Goal: Transaction & Acquisition: Purchase product/service

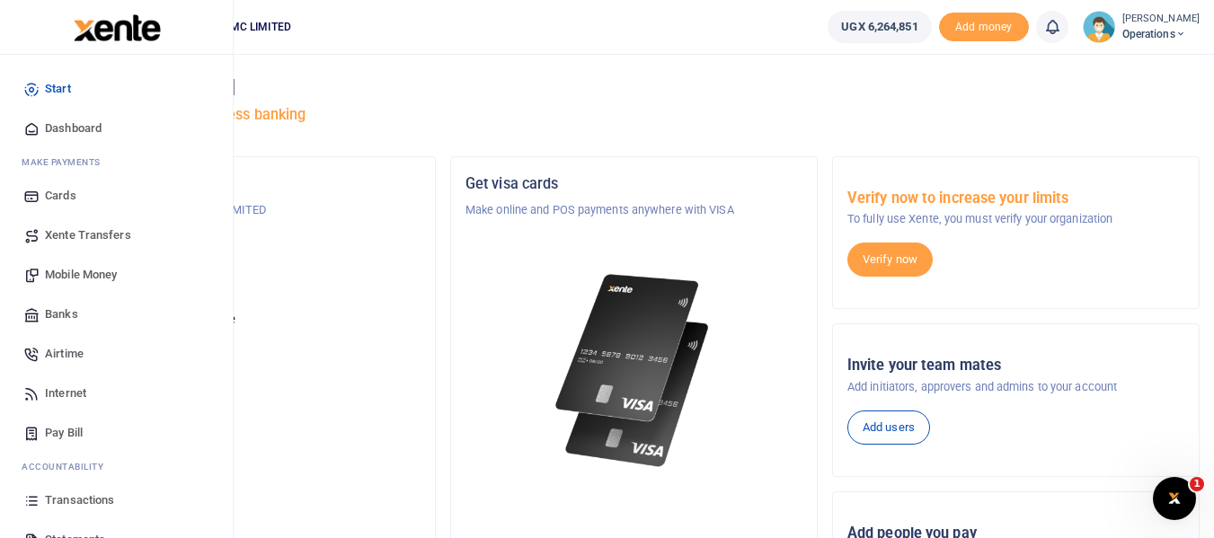
click at [77, 344] on link "Airtime" at bounding box center [116, 354] width 204 height 40
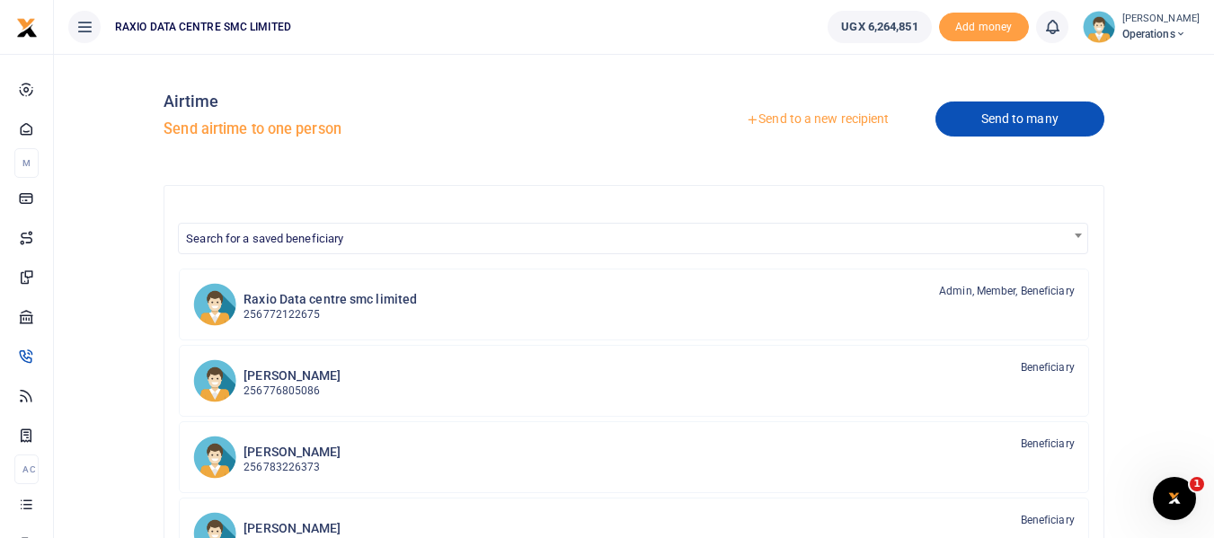
click at [1040, 117] on link "Send to many" at bounding box center [1020, 119] width 169 height 35
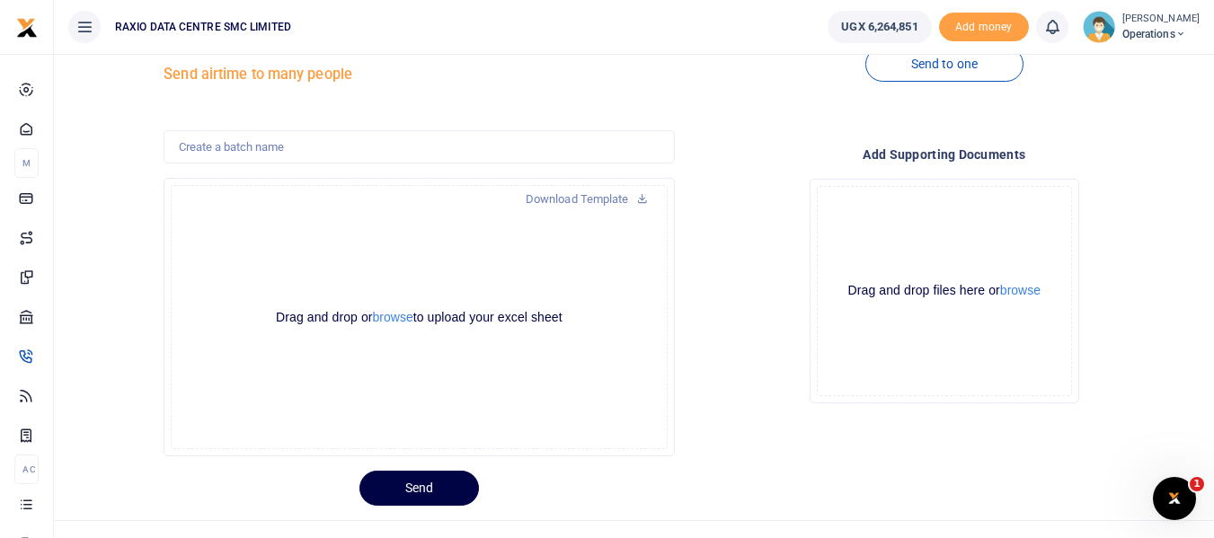
scroll to position [84, 0]
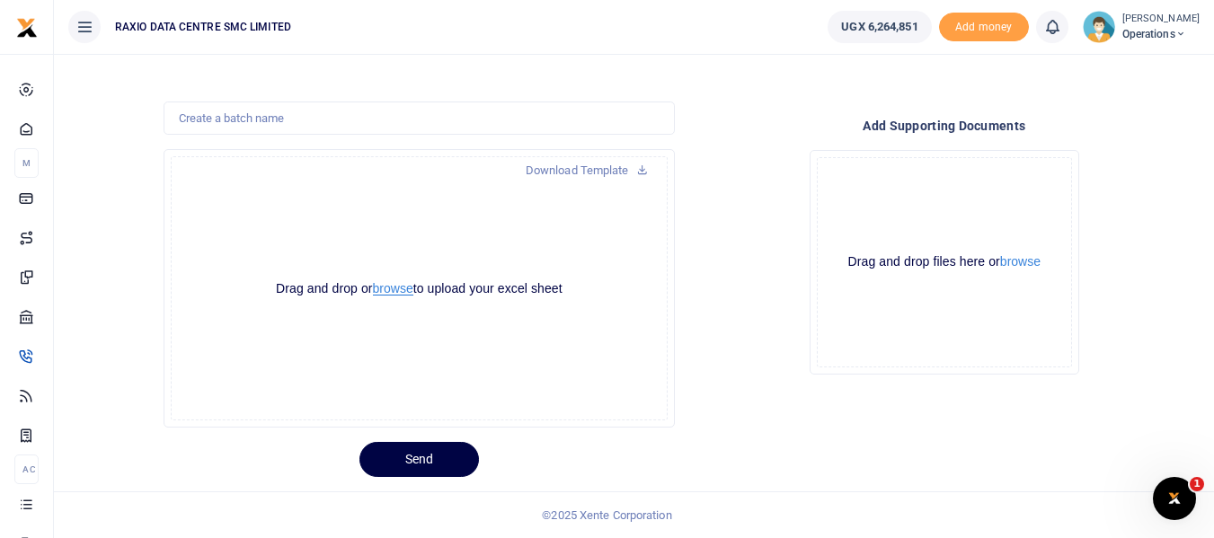
click at [399, 293] on button "browse" at bounding box center [393, 288] width 40 height 13
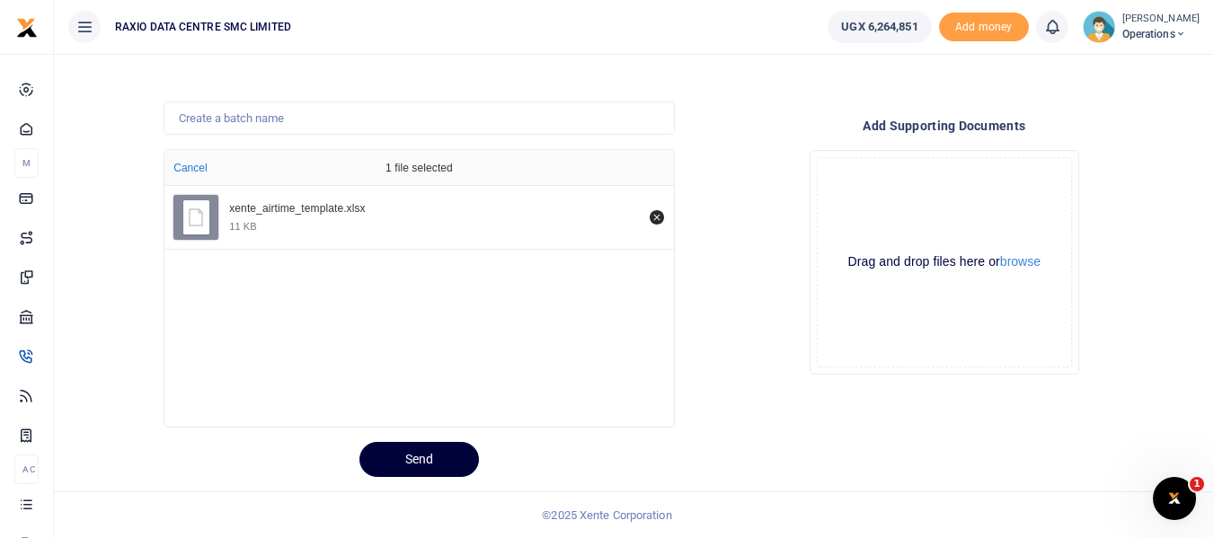
click at [420, 458] on button "Send" at bounding box center [420, 459] width 120 height 35
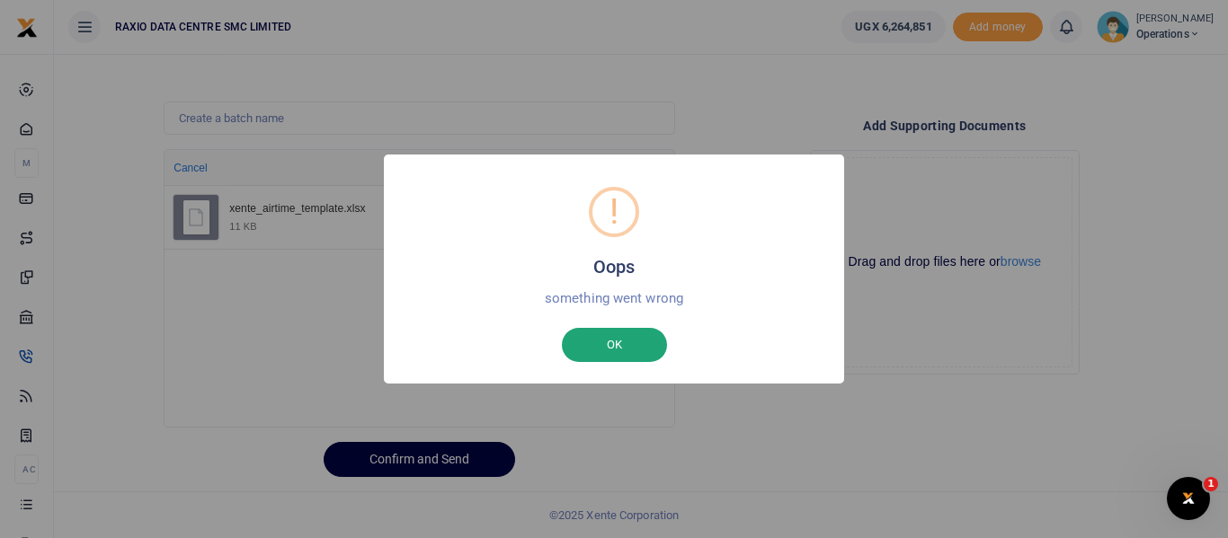
click at [632, 348] on button "OK" at bounding box center [614, 345] width 105 height 34
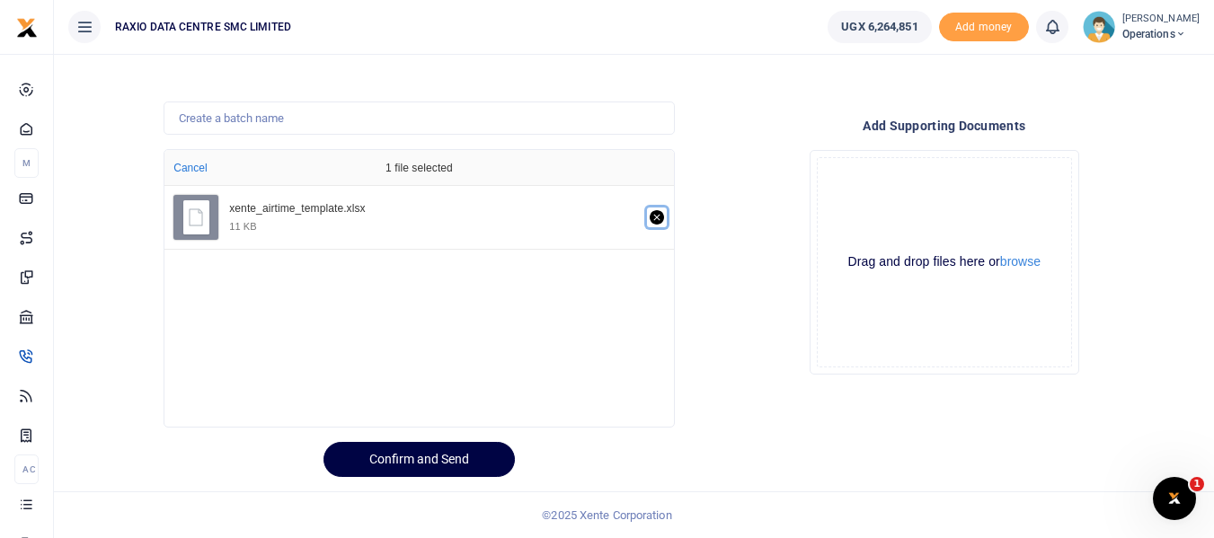
click at [656, 221] on icon "Remove file" at bounding box center [657, 217] width 14 height 14
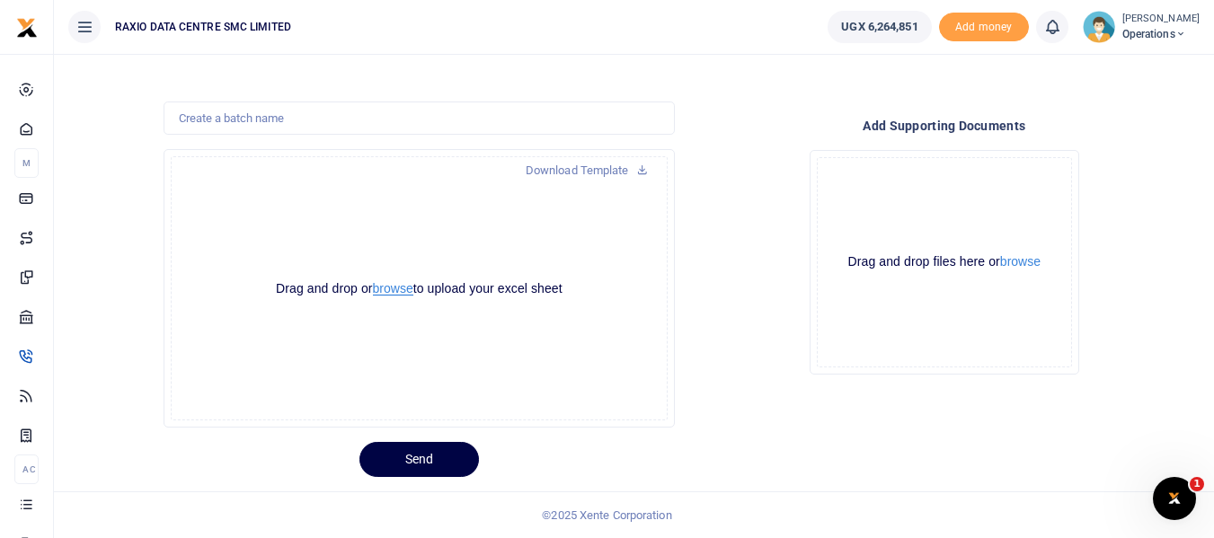
click at [399, 288] on button "browse" at bounding box center [393, 288] width 40 height 13
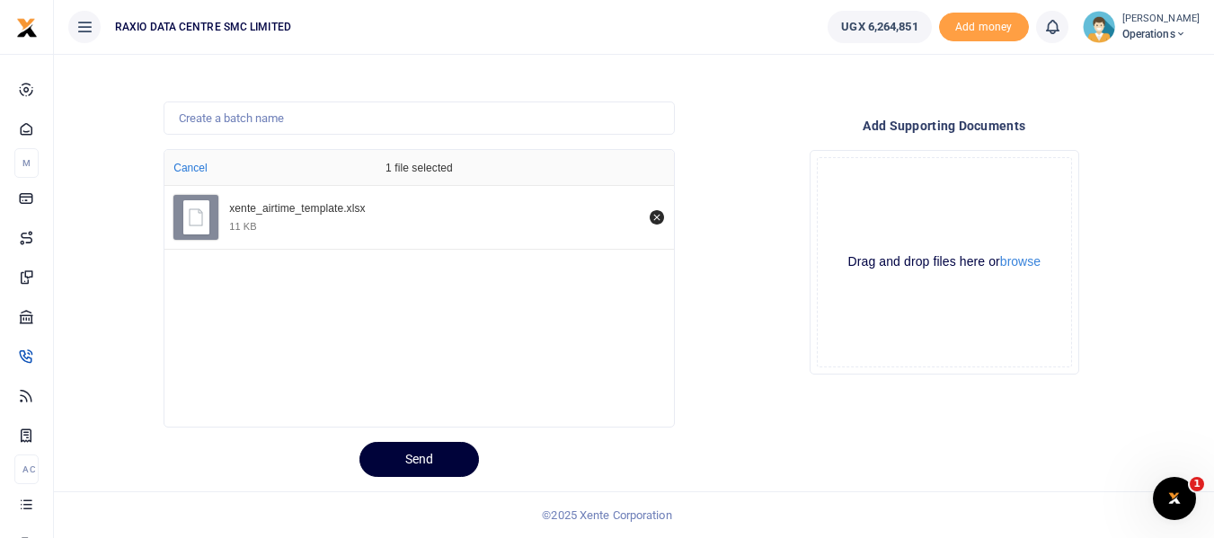
click at [432, 458] on button "Send" at bounding box center [420, 459] width 120 height 35
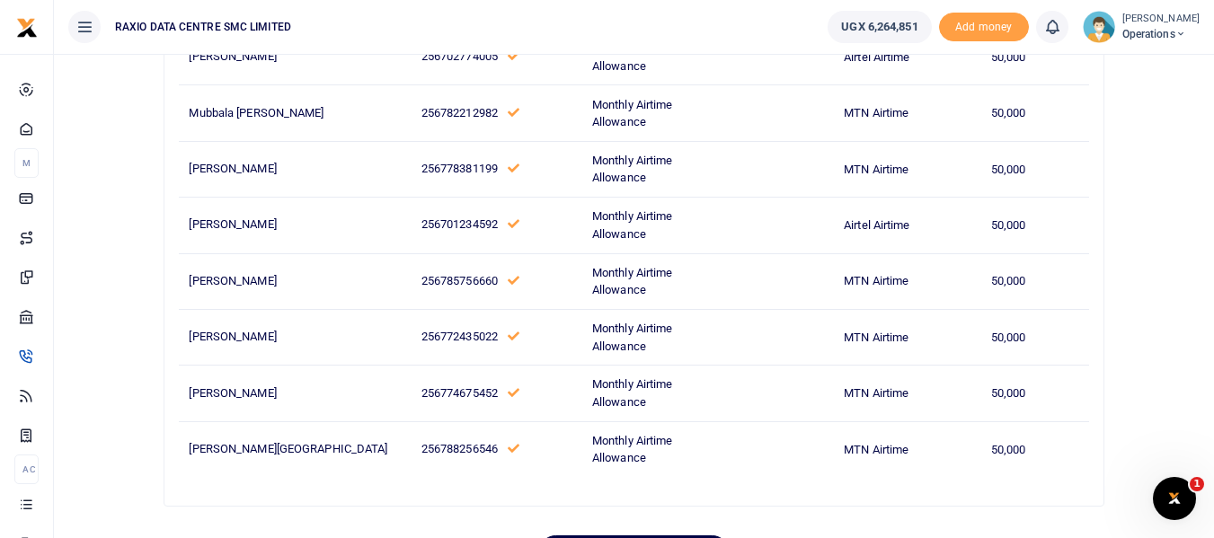
scroll to position [449, 0]
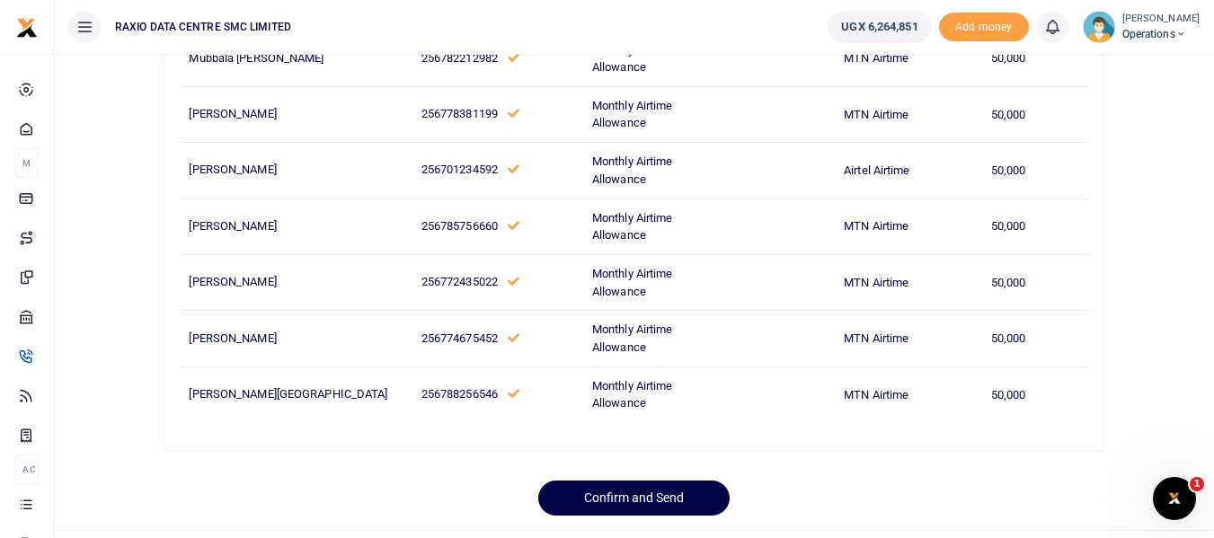
click at [239, 395] on span "Micheal Kyambadde" at bounding box center [288, 393] width 199 height 13
click at [422, 392] on span "256788256546" at bounding box center [460, 393] width 76 height 13
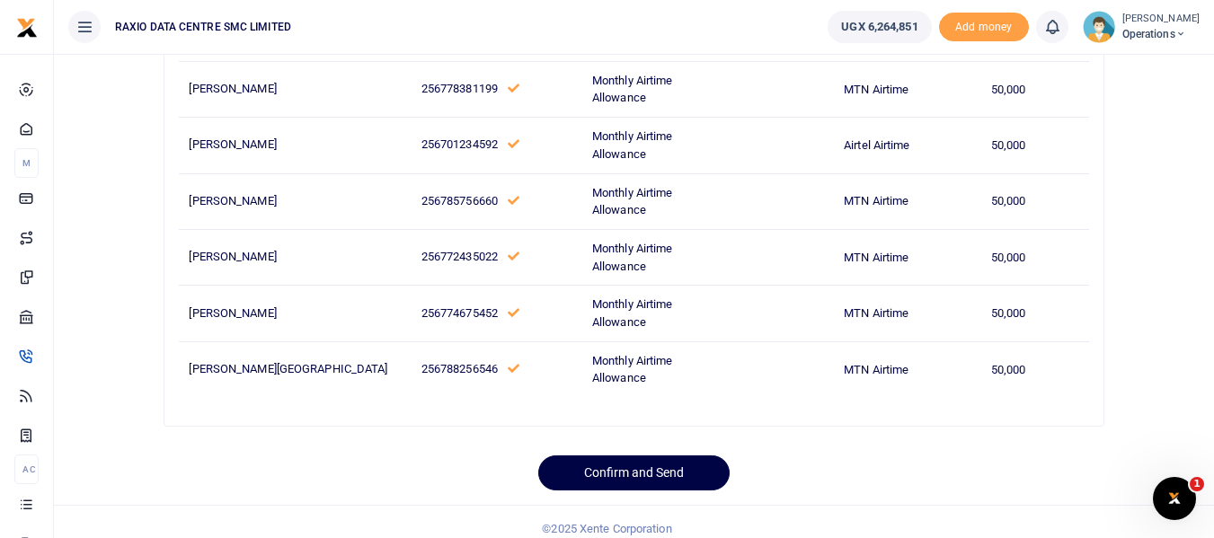
scroll to position [488, 0]
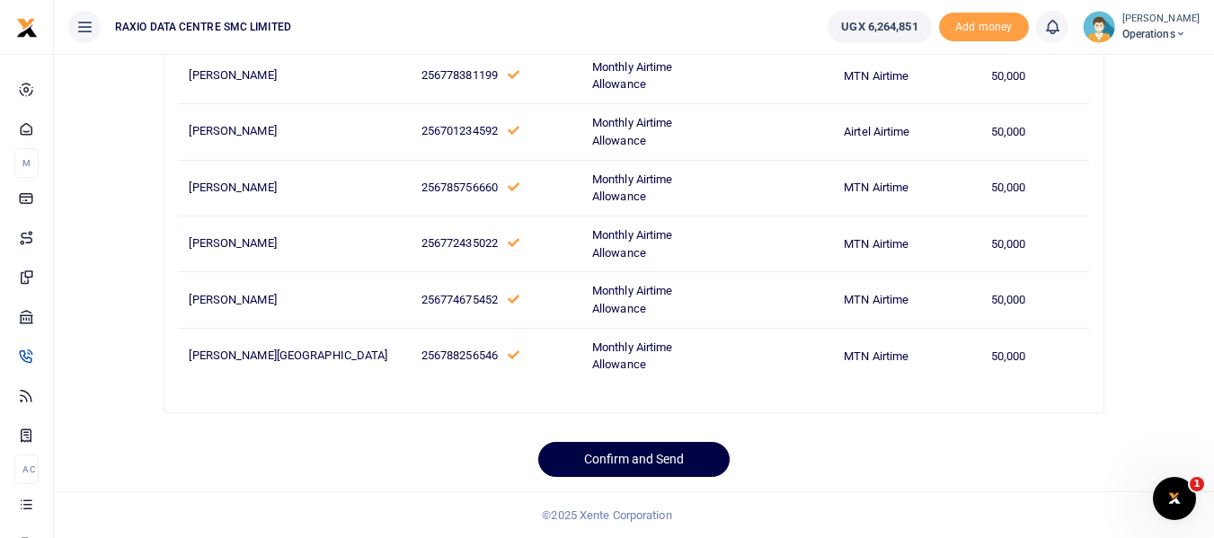
click at [422, 355] on span "256788256546" at bounding box center [460, 355] width 76 height 13
click at [583, 361] on td "Monthly Airtime Allowance" at bounding box center [648, 356] width 130 height 56
click at [859, 349] on td "MTN Airtime" at bounding box center [907, 356] width 147 height 56
click at [1022, 359] on td "50,000" at bounding box center [1036, 356] width 108 height 56
click at [262, 351] on span "Micheal Kyambadde" at bounding box center [288, 355] width 199 height 13
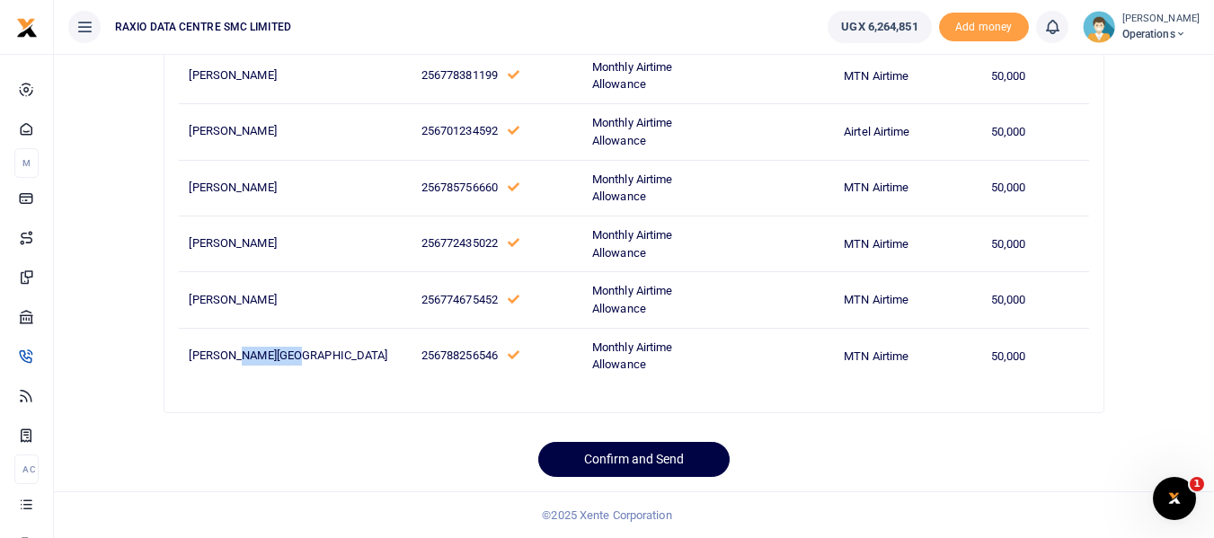
click at [262, 351] on span "Micheal Kyambadde" at bounding box center [288, 355] width 199 height 13
click at [422, 354] on span "256788256546" at bounding box center [460, 355] width 76 height 13
click at [508, 353] on icon at bounding box center [514, 356] width 12 height 12
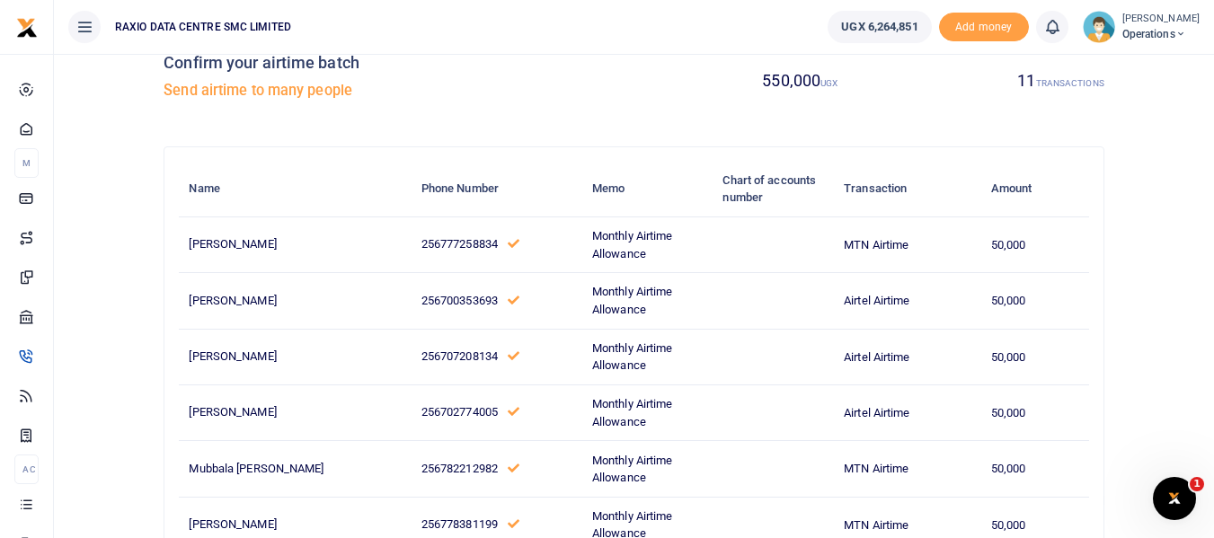
scroll to position [0, 0]
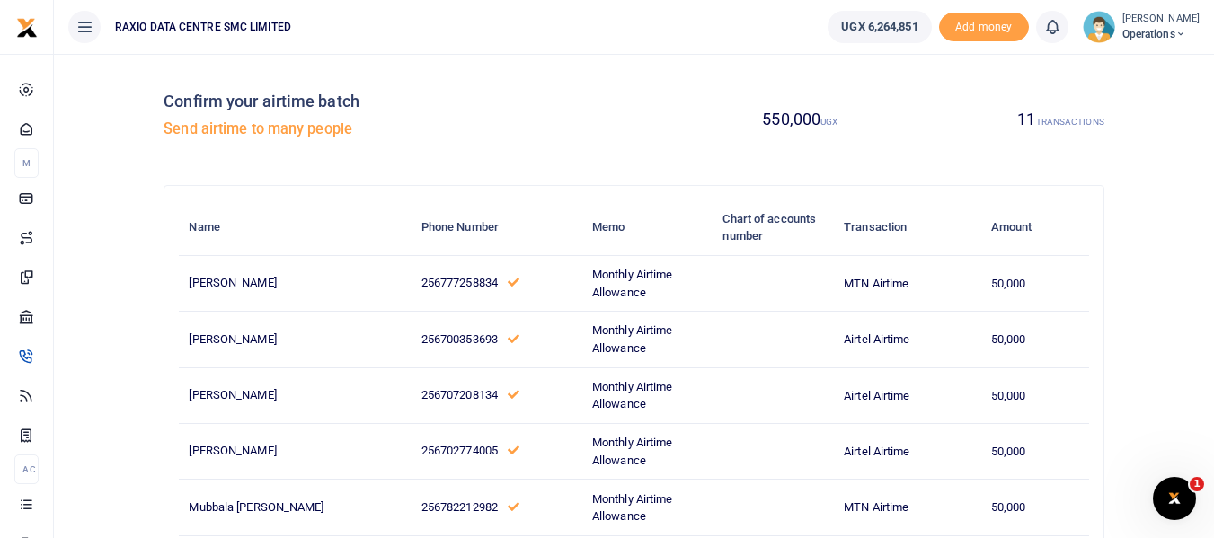
click at [93, 32] on icon at bounding box center [85, 27] width 18 height 20
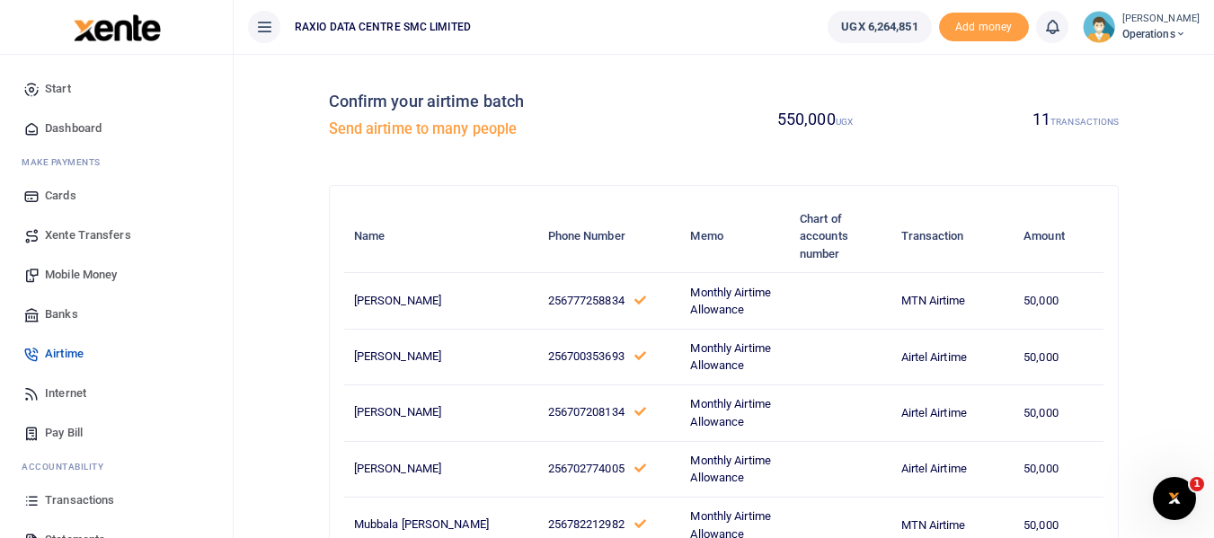
click at [1180, 31] on icon at bounding box center [1181, 34] width 11 height 13
click at [1120, 137] on link "Logout" at bounding box center [1128, 131] width 142 height 25
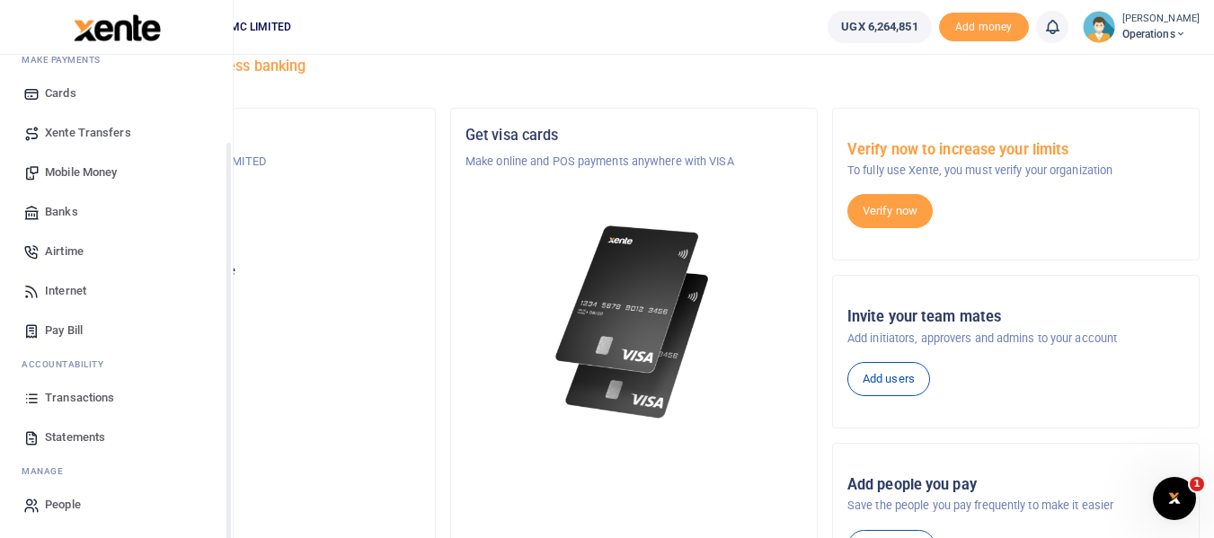
scroll to position [90, 0]
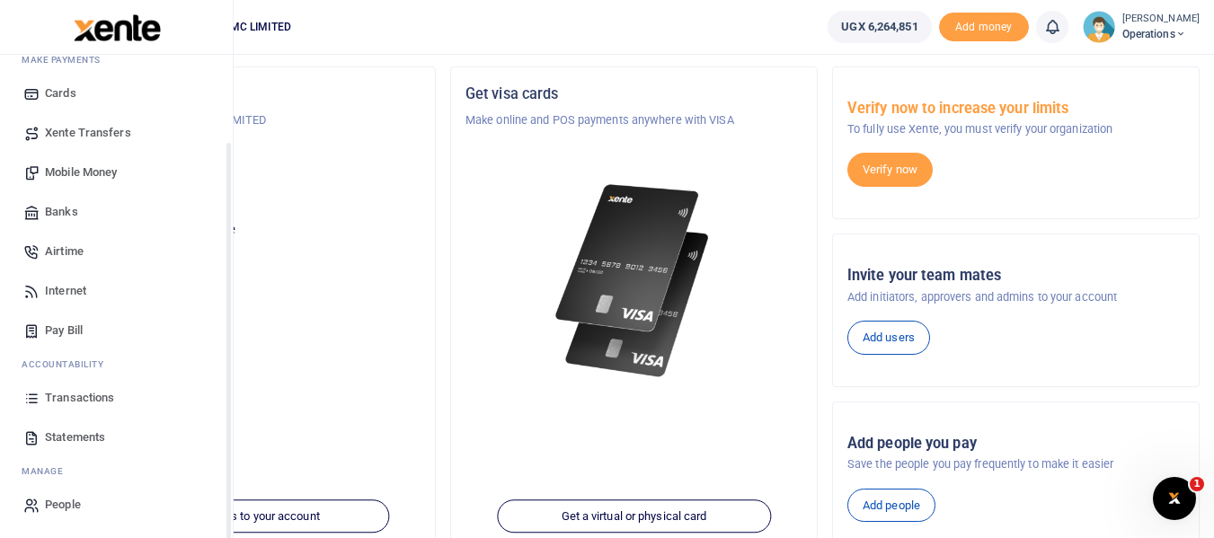
click at [73, 399] on span "Transactions" at bounding box center [79, 398] width 69 height 18
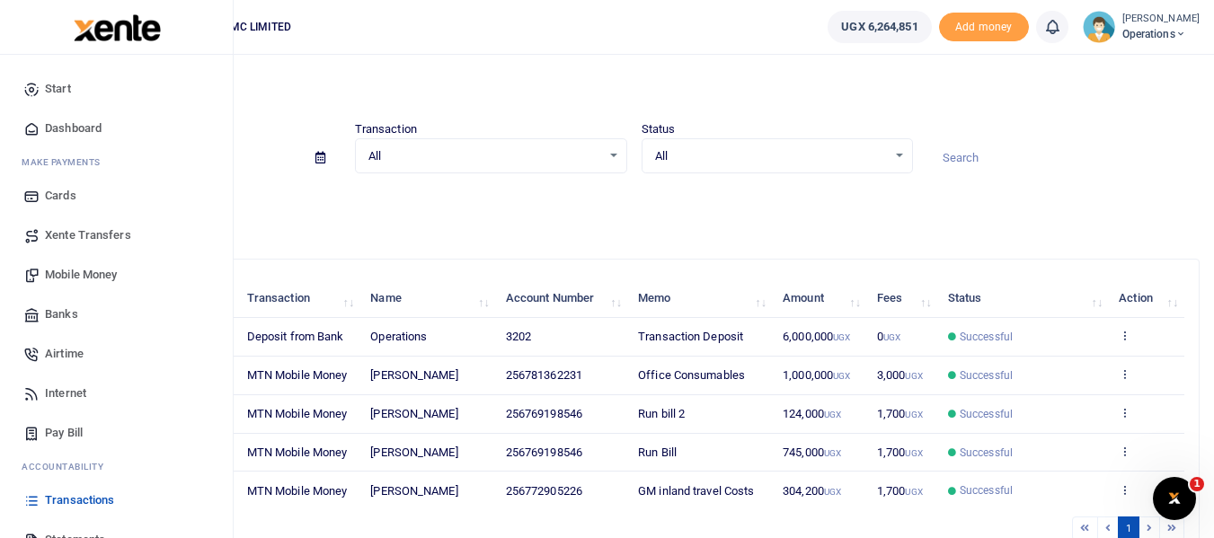
click at [78, 354] on span "Airtime" at bounding box center [64, 354] width 39 height 18
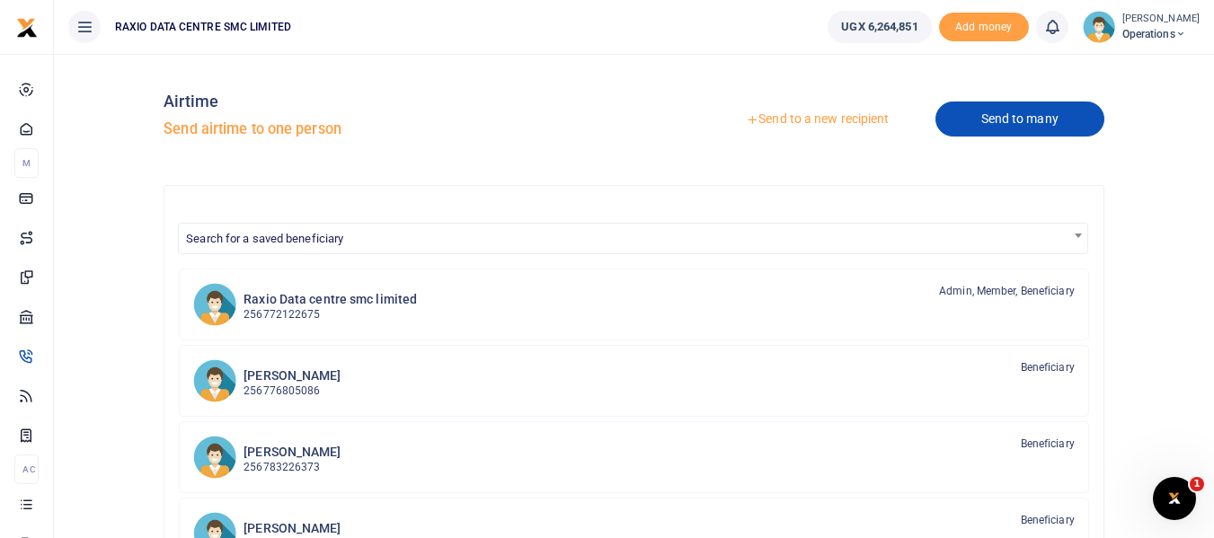
click at [1047, 123] on link "Send to many" at bounding box center [1020, 119] width 169 height 35
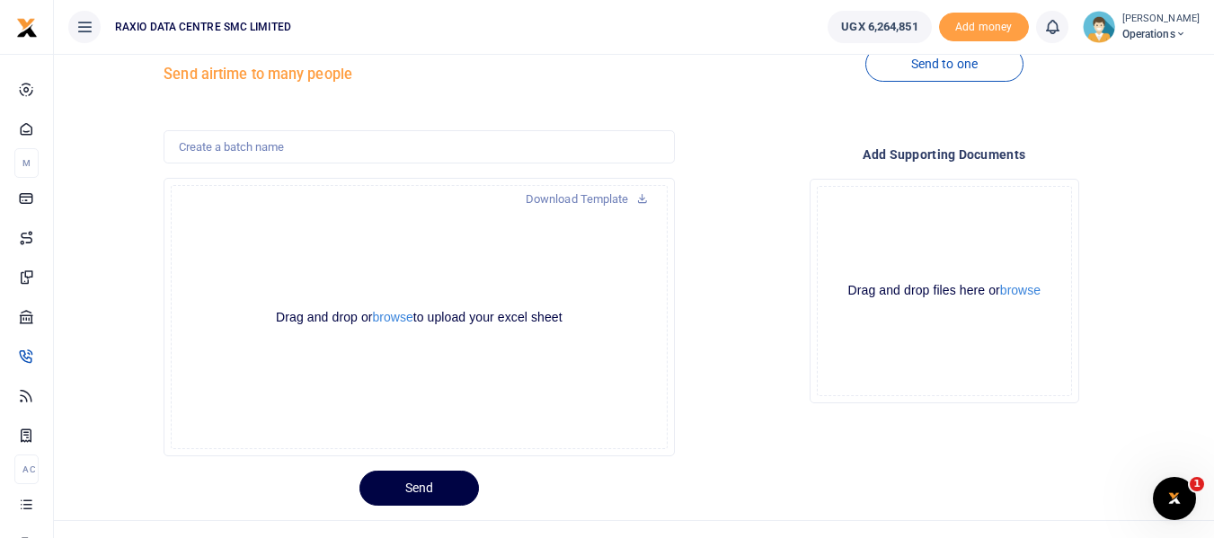
scroll to position [84, 0]
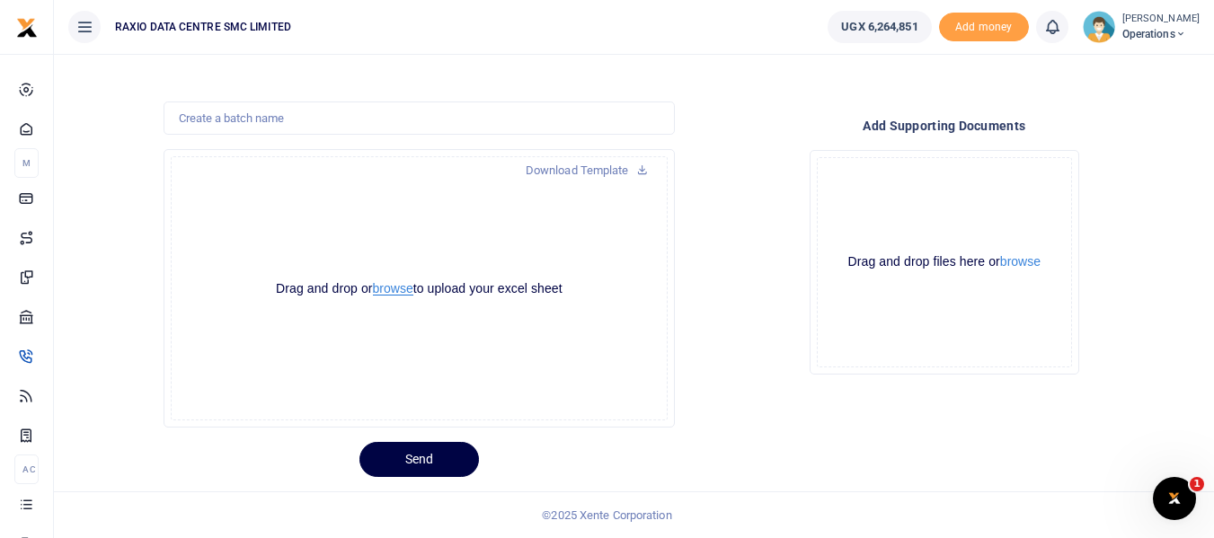
click at [403, 290] on button "browse" at bounding box center [393, 288] width 40 height 13
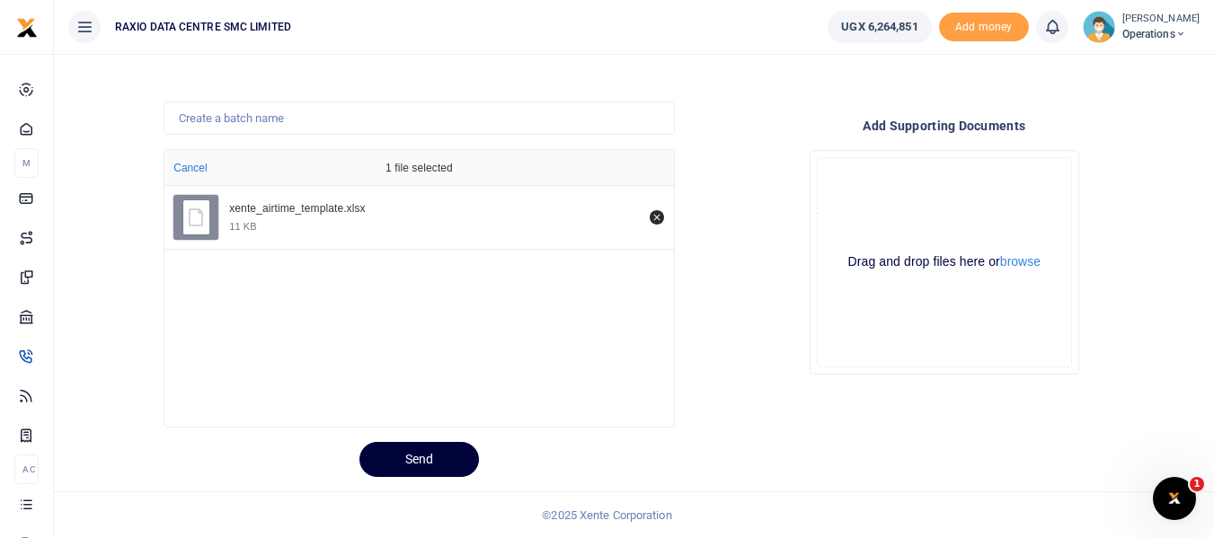
click at [439, 458] on button "Send" at bounding box center [420, 459] width 120 height 35
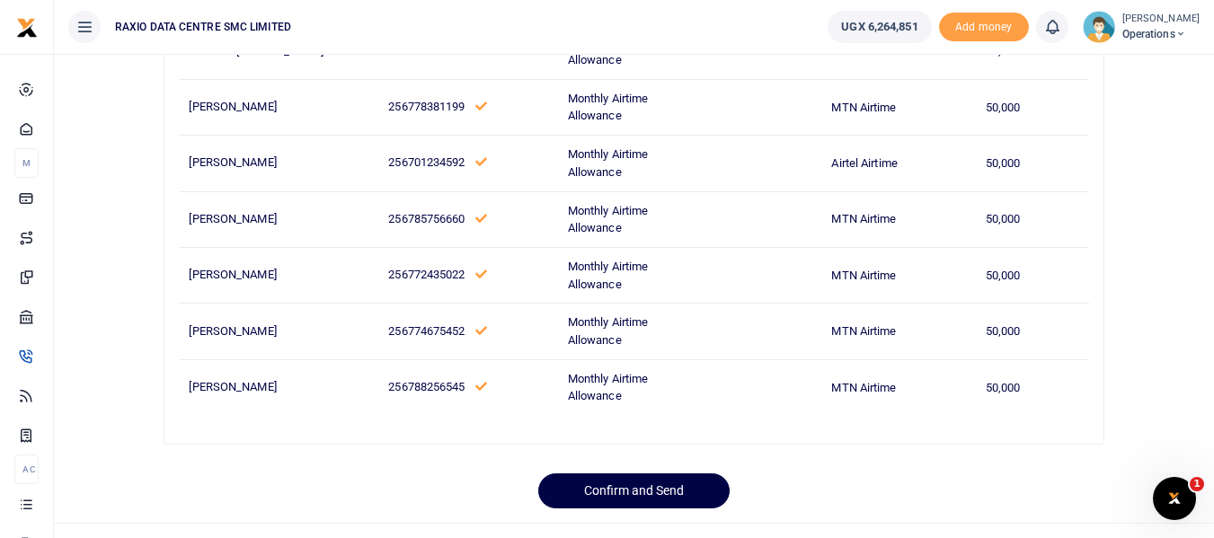
scroll to position [488, 0]
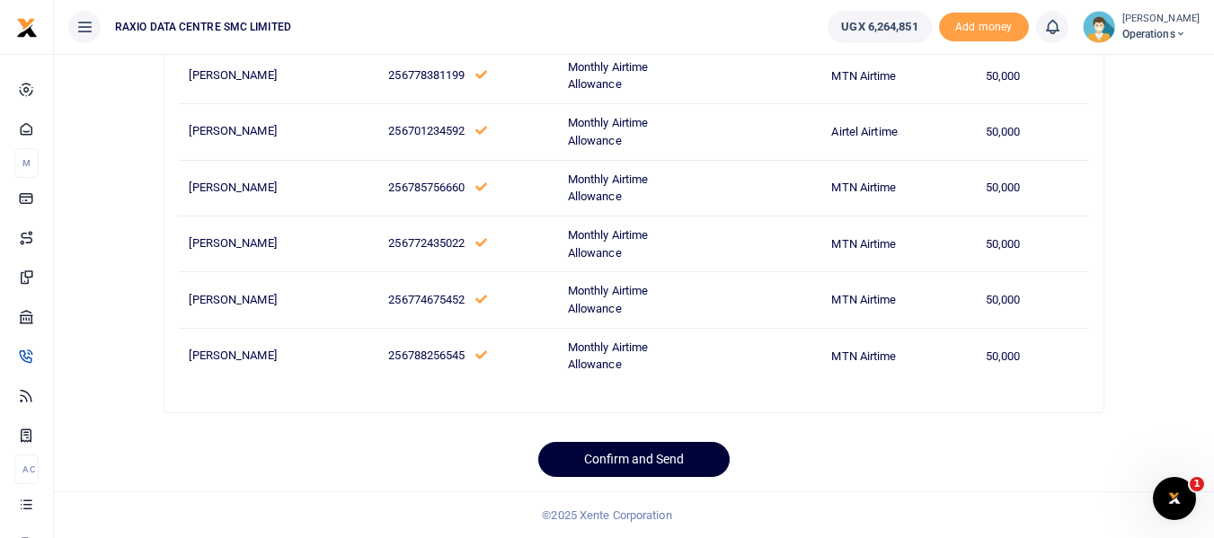
drag, startPoint x: 647, startPoint y: 462, endPoint x: 740, endPoint y: 490, distance: 96.7
click at [647, 462] on button "Confirm and Send" at bounding box center [633, 459] width 191 height 35
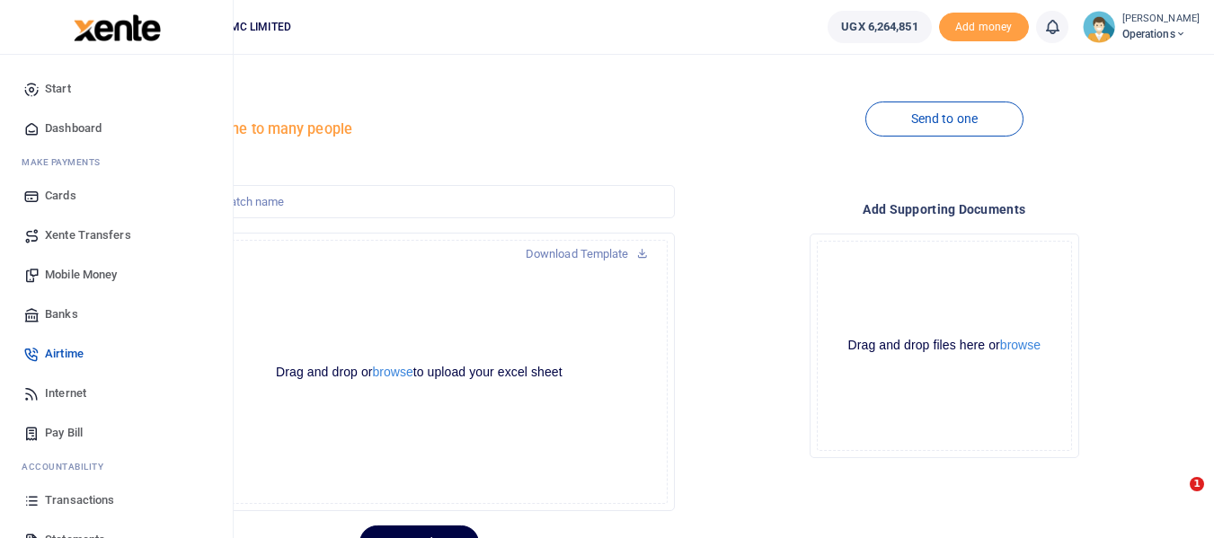
click at [93, 271] on span "Mobile Money" at bounding box center [81, 275] width 72 height 18
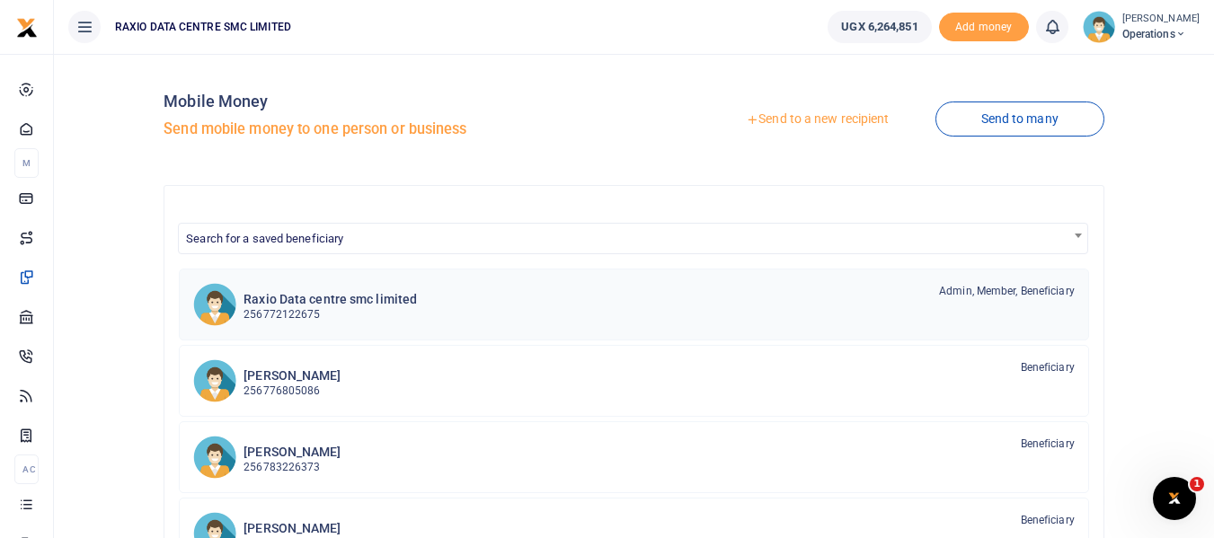
scroll to position [90, 0]
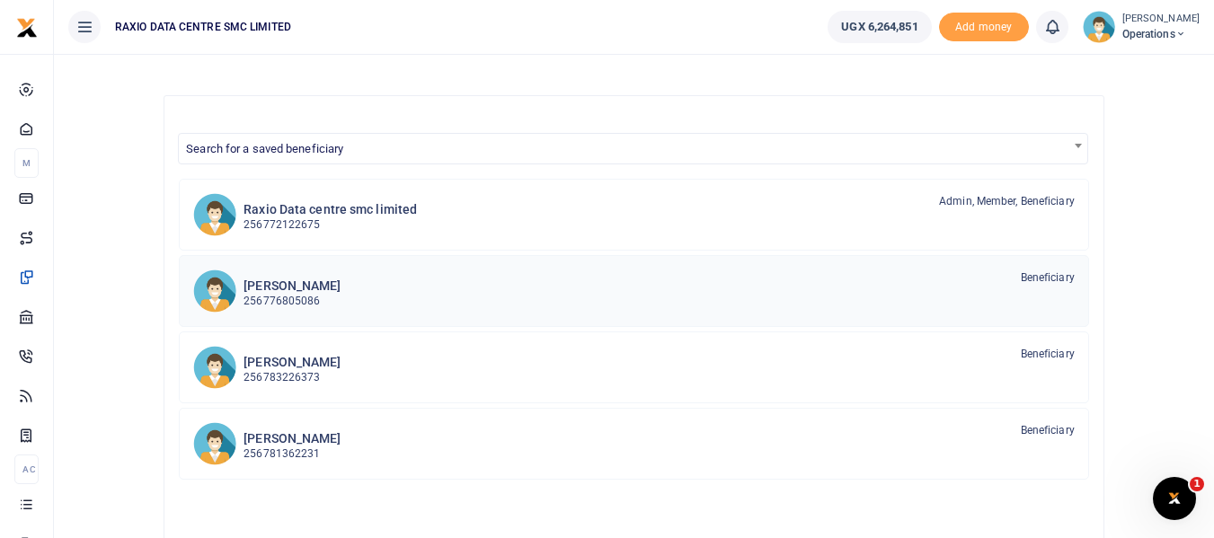
click at [297, 283] on h6 "[PERSON_NAME]" at bounding box center [292, 286] width 97 height 15
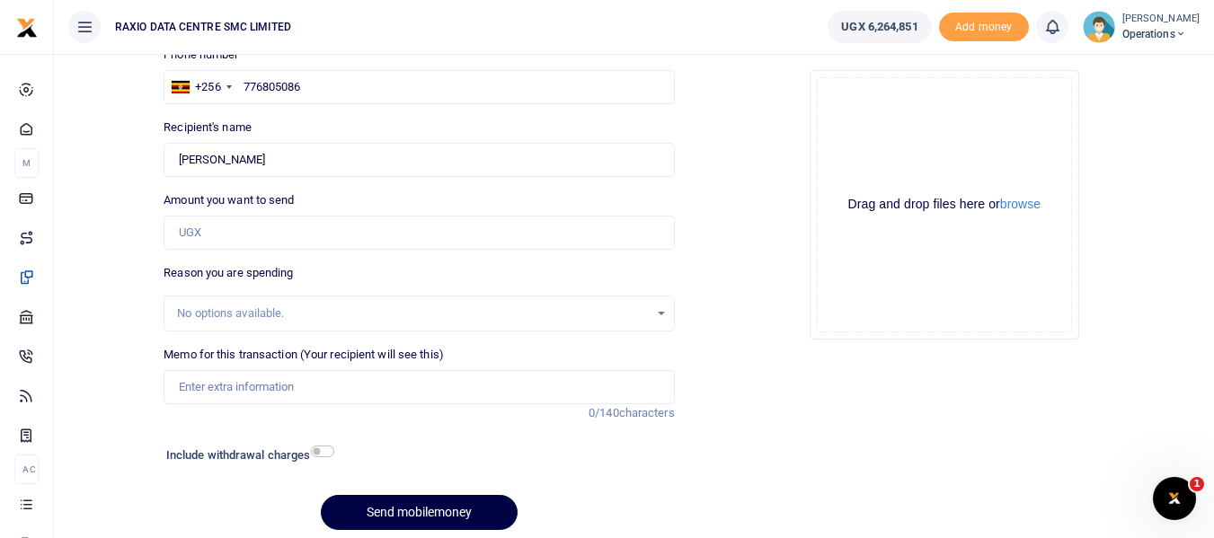
scroll to position [180, 0]
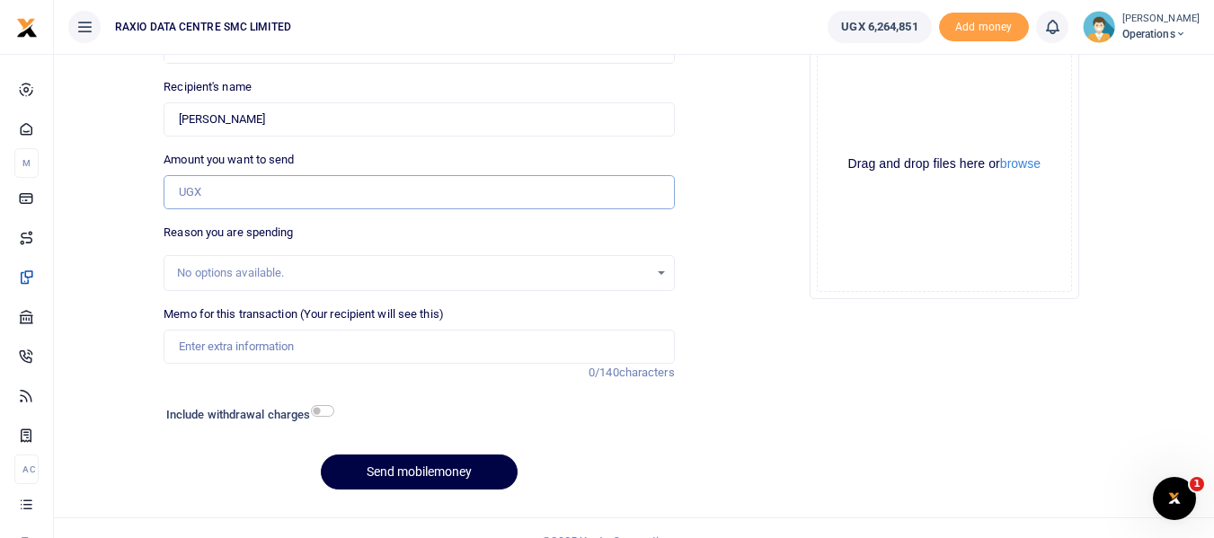
click at [291, 187] on input "Amount you want to send" at bounding box center [419, 192] width 511 height 34
type input "200,000"
click at [300, 272] on div "No options available." at bounding box center [412, 273] width 471 height 18
click at [660, 271] on div "No options available." at bounding box center [419, 273] width 509 height 20
click at [658, 273] on div "No options available." at bounding box center [419, 273] width 509 height 20
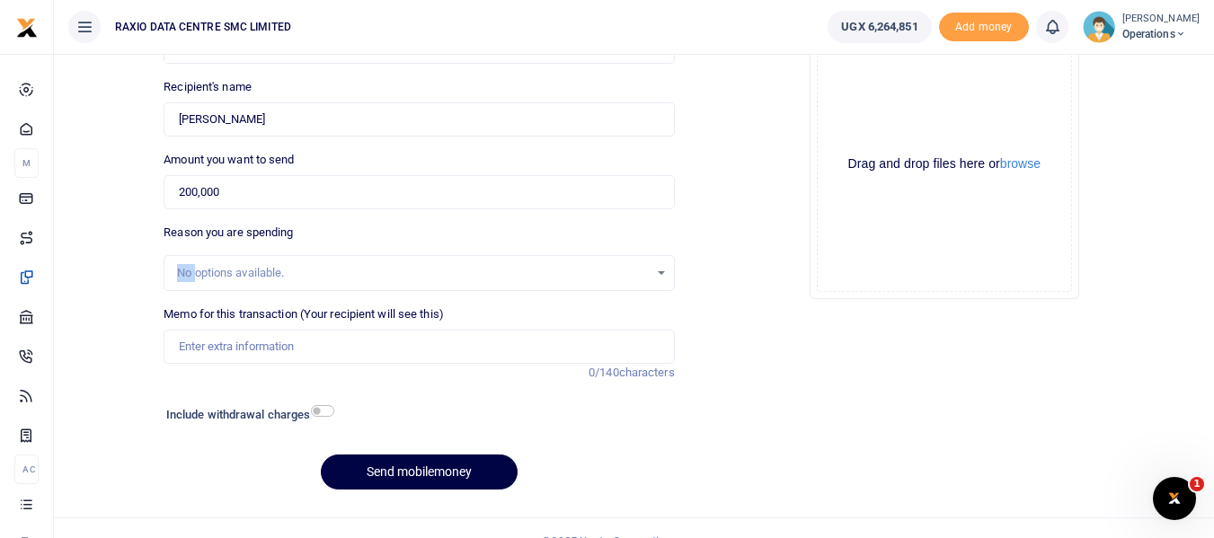
click at [658, 273] on div "No options available." at bounding box center [419, 273] width 509 height 20
click at [392, 345] on input "Memo for this transaction (Your recipient will see this)" at bounding box center [419, 347] width 511 height 34
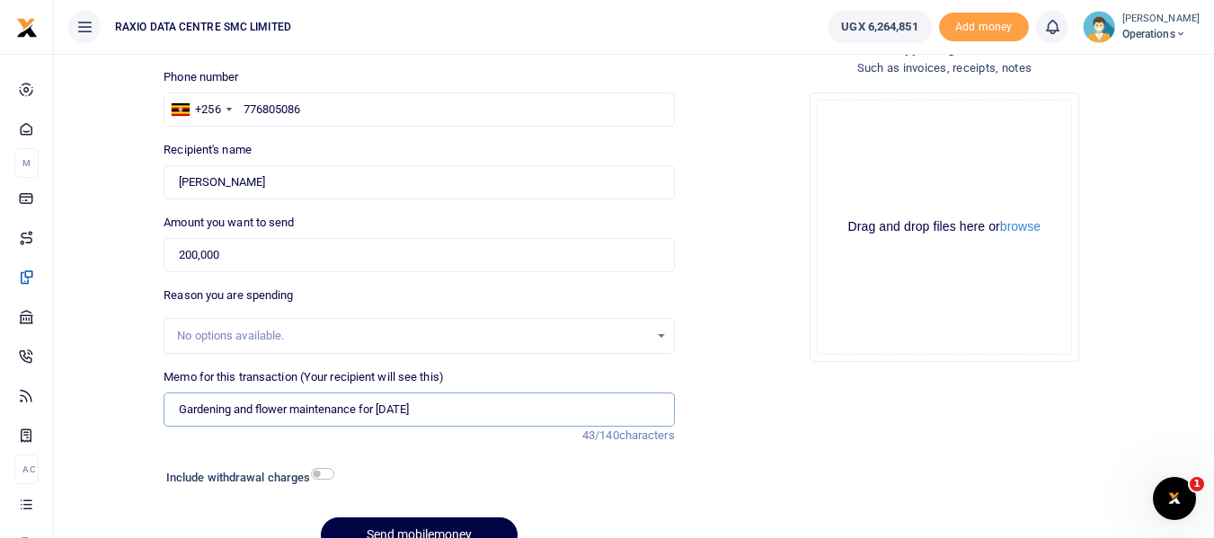
scroll to position [207, 0]
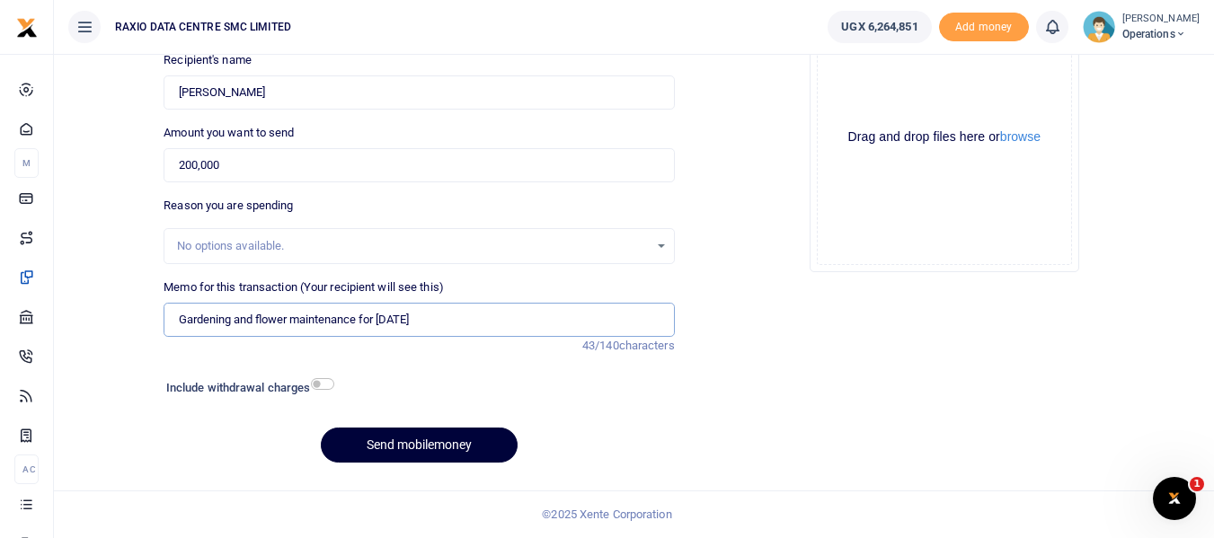
type input "Gardening and flower maintenance for [DATE]"
click at [442, 440] on button "Send mobilemoney" at bounding box center [419, 445] width 197 height 35
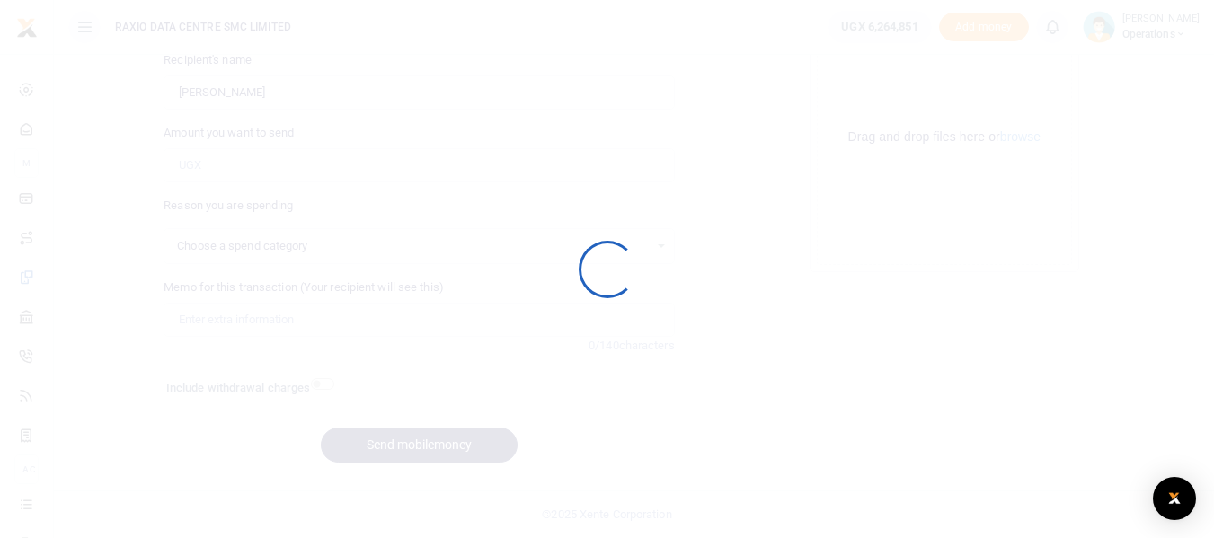
select select
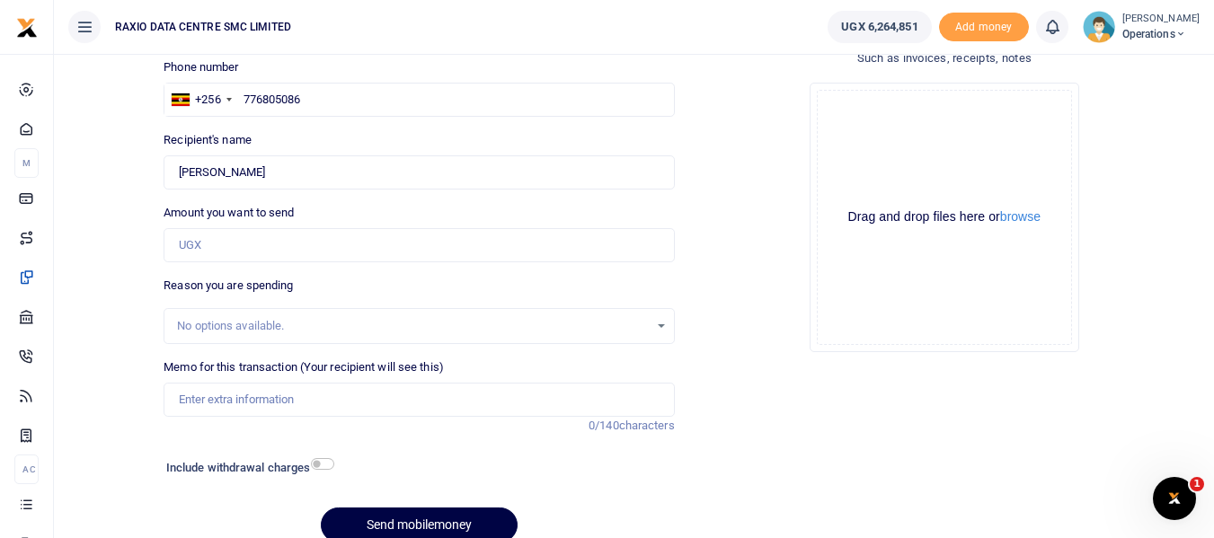
scroll to position [27, 0]
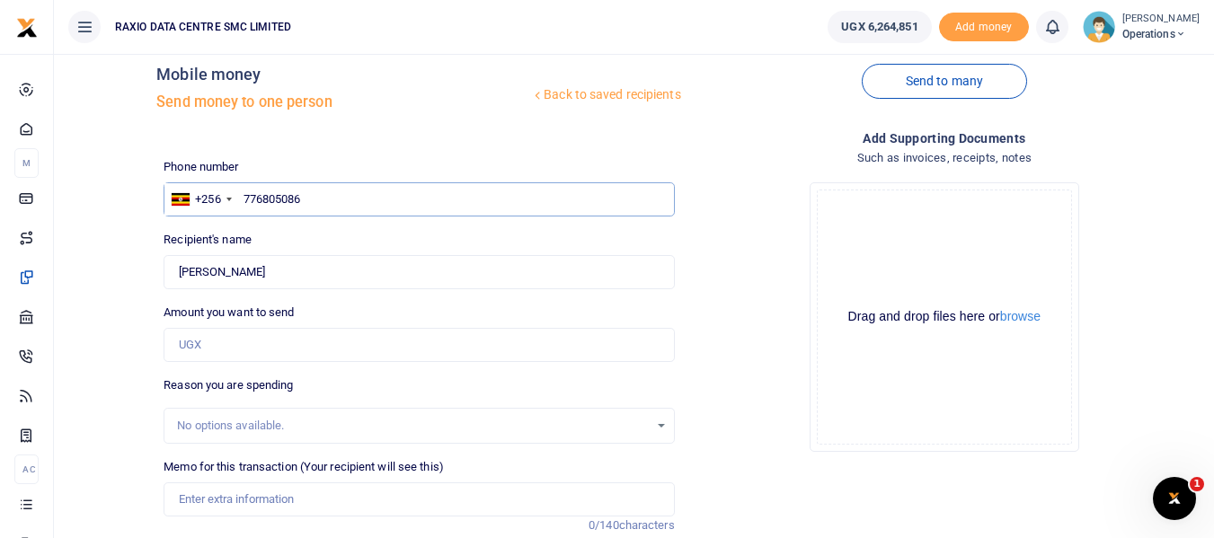
drag, startPoint x: 304, startPoint y: 198, endPoint x: 241, endPoint y: 193, distance: 63.1
click at [241, 193] on input "776805086" at bounding box center [419, 199] width 511 height 34
